Goal: Task Accomplishment & Management: Manage account settings

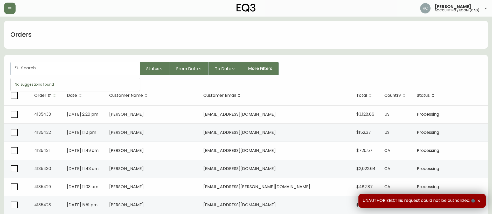
paste input "8556344"
type input "8556344"
click at [90, 67] on input "8556344" at bounding box center [78, 68] width 115 height 5
click at [114, 65] on div at bounding box center [75, 68] width 129 height 13
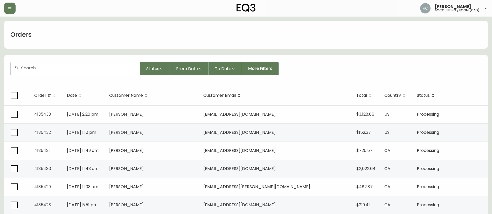
paste input "4135314"
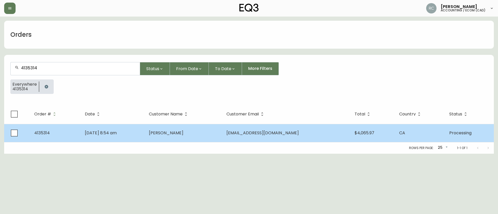
type input "4135314"
click at [183, 133] on span "[PERSON_NAME]" at bounding box center [166, 133] width 34 height 6
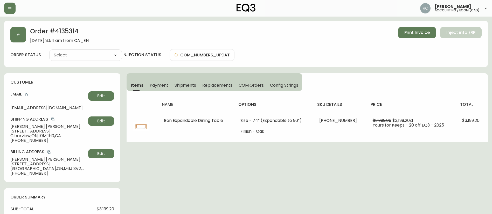
type input "Processing"
click at [164, 81] on button "Payment" at bounding box center [158, 85] width 25 height 11
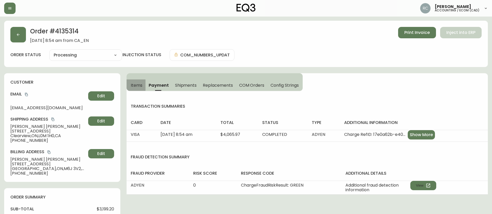
click at [138, 86] on span "Items" at bounding box center [137, 85] width 12 height 5
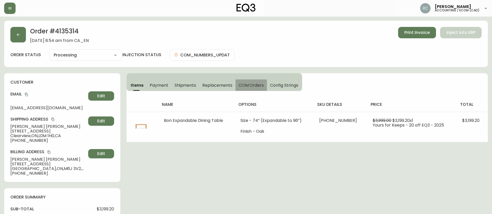
click at [246, 89] on button "COM Orders" at bounding box center [251, 85] width 32 height 11
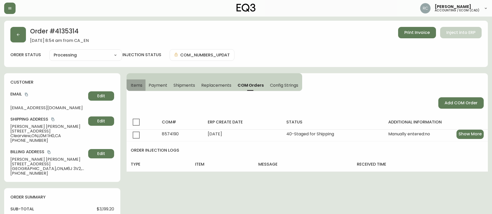
click at [136, 81] on button "Items" at bounding box center [136, 85] width 19 height 11
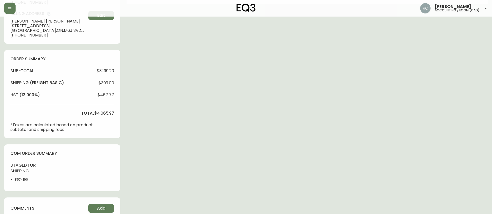
scroll to position [140, 0]
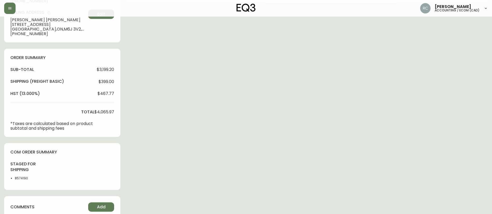
click at [22, 177] on li "8574190" at bounding box center [28, 178] width 26 height 5
copy li "8574190"
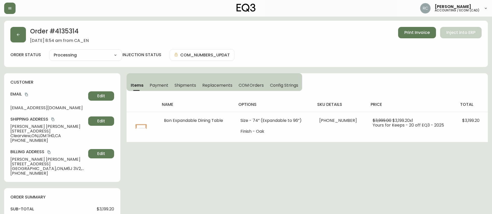
click at [73, 29] on h2 "Order # 4135314" at bounding box center [59, 32] width 59 height 11
copy h2 "4135314"
click at [105, 52] on select "Cancelled Fully Shipped Processing Partially Shipped" at bounding box center [85, 55] width 73 height 8
click at [49, 51] on select "Cancelled Fully Shipped Processing Partially Shipped" at bounding box center [85, 55] width 73 height 8
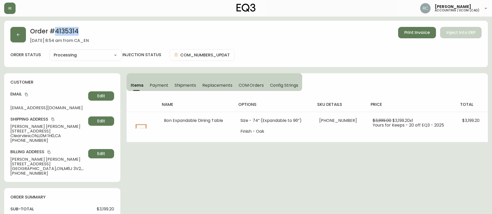
select select "PROCESSING"
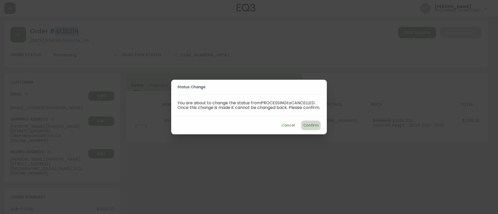
click at [305, 123] on button "Confirm" at bounding box center [310, 126] width 19 height 10
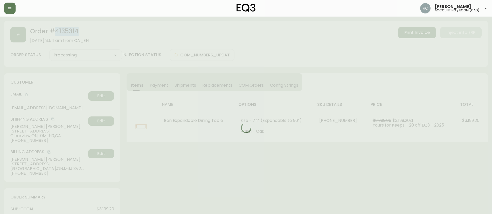
type input "Cancelled"
select select "CANCELLED"
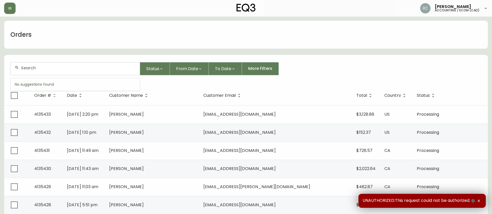
paste input "4135314"
type input "4135314"
click at [131, 68] on input "4135314" at bounding box center [78, 68] width 115 height 5
